Goal: Information Seeking & Learning: Obtain resource

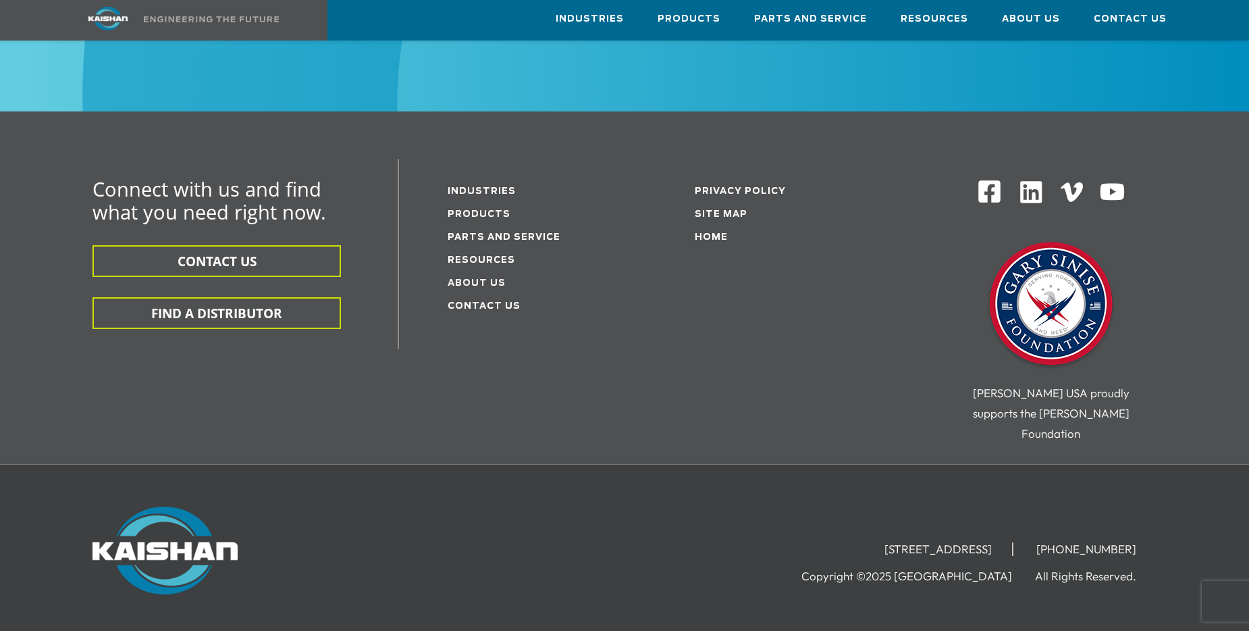
scroll to position [4254, 0]
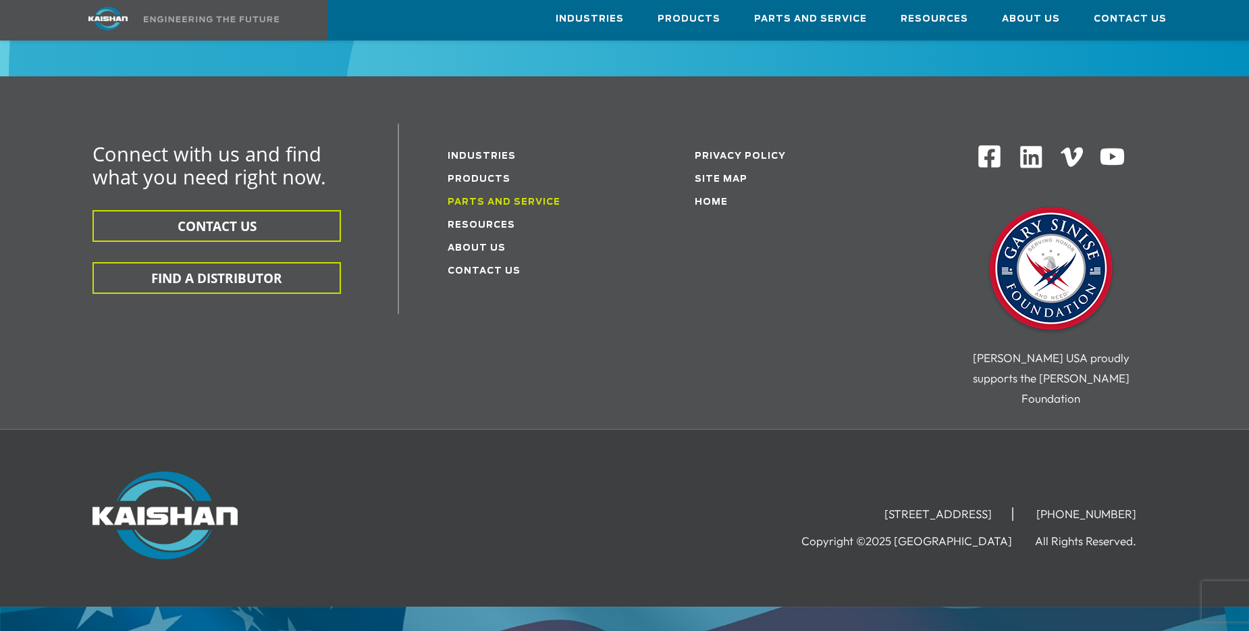
click at [469, 198] on link "Parts and service" at bounding box center [504, 202] width 113 height 9
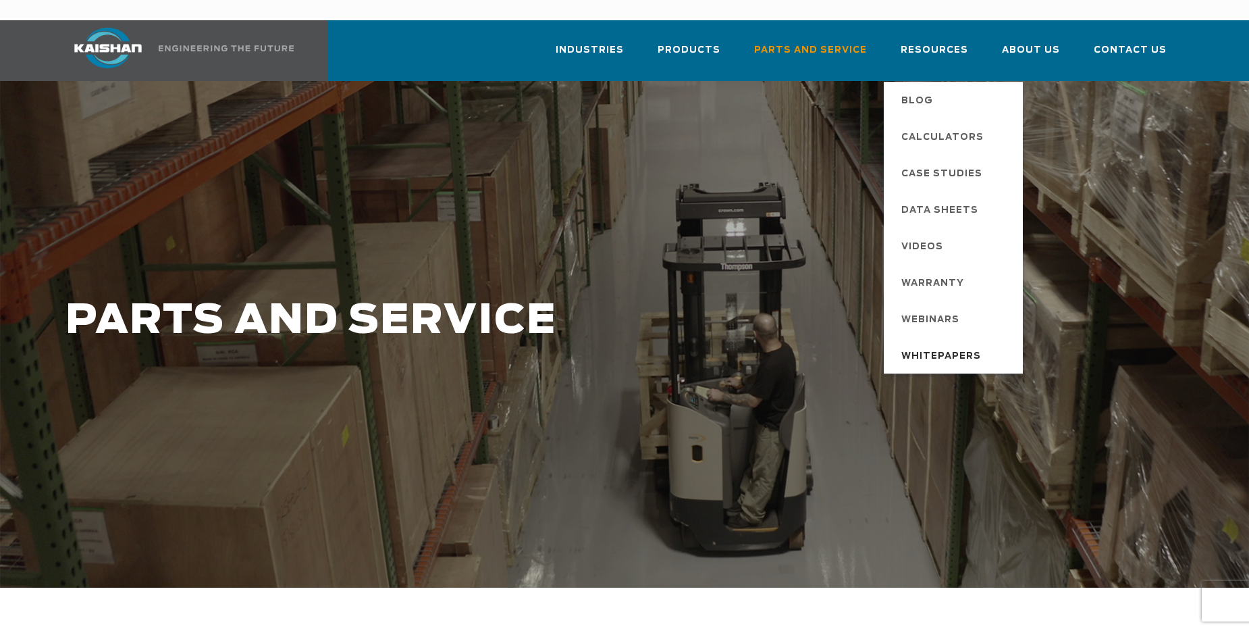
click at [946, 345] on span "Whitepapers" at bounding box center [941, 356] width 80 height 23
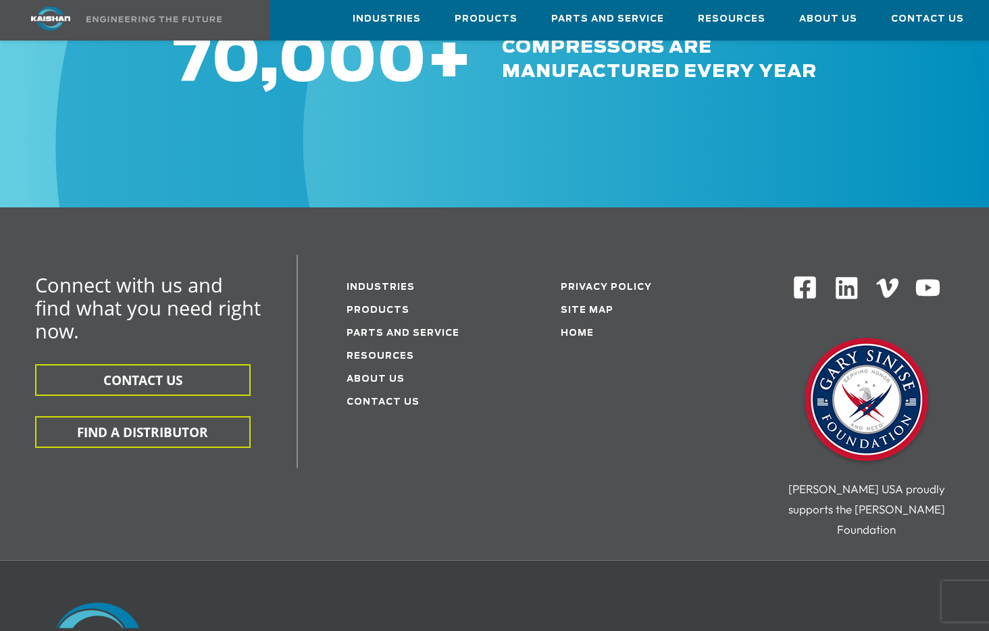
scroll to position [4391, 0]
